Goal: Information Seeking & Learning: Learn about a topic

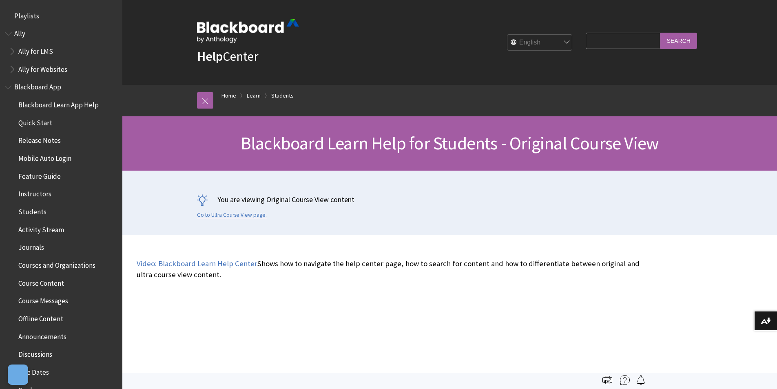
scroll to position [964, 0]
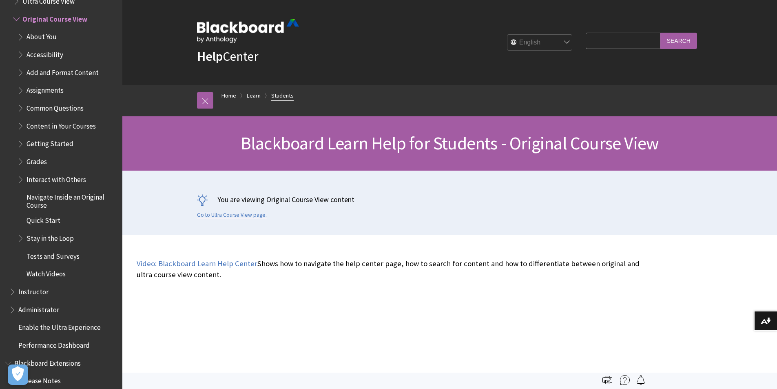
click at [285, 93] on link "Students" at bounding box center [282, 96] width 22 height 10
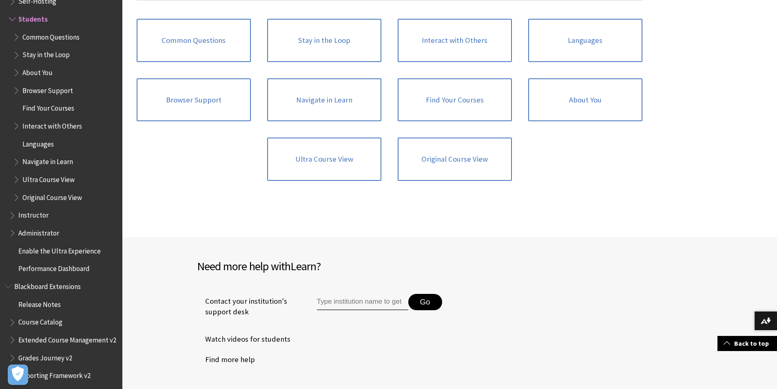
scroll to position [1097, 0]
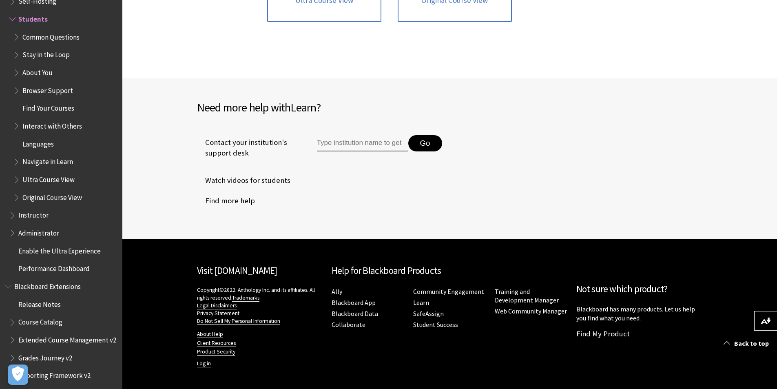
click at [384, 144] on input "Type institution name to get support" at bounding box center [362, 143] width 91 height 16
type input "seneca"
click at [420, 142] on button "Go" at bounding box center [425, 143] width 34 height 16
